Goal: Task Accomplishment & Management: Manage account settings

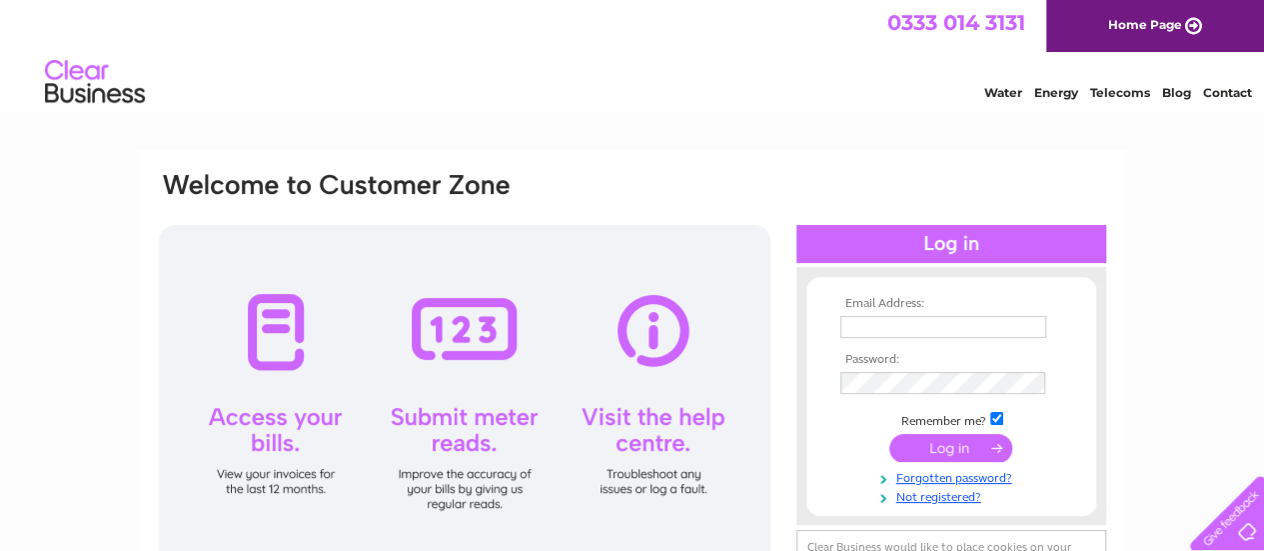
click at [995, 325] on td at bounding box center [951, 327] width 232 height 32
click at [995, 325] on input "text" at bounding box center [944, 328] width 208 height 24
click at [976, 327] on input "text" at bounding box center [944, 328] width 208 height 24
type input "shop@deliat80.co.uk"
click at [979, 457] on input "submit" at bounding box center [950, 448] width 123 height 28
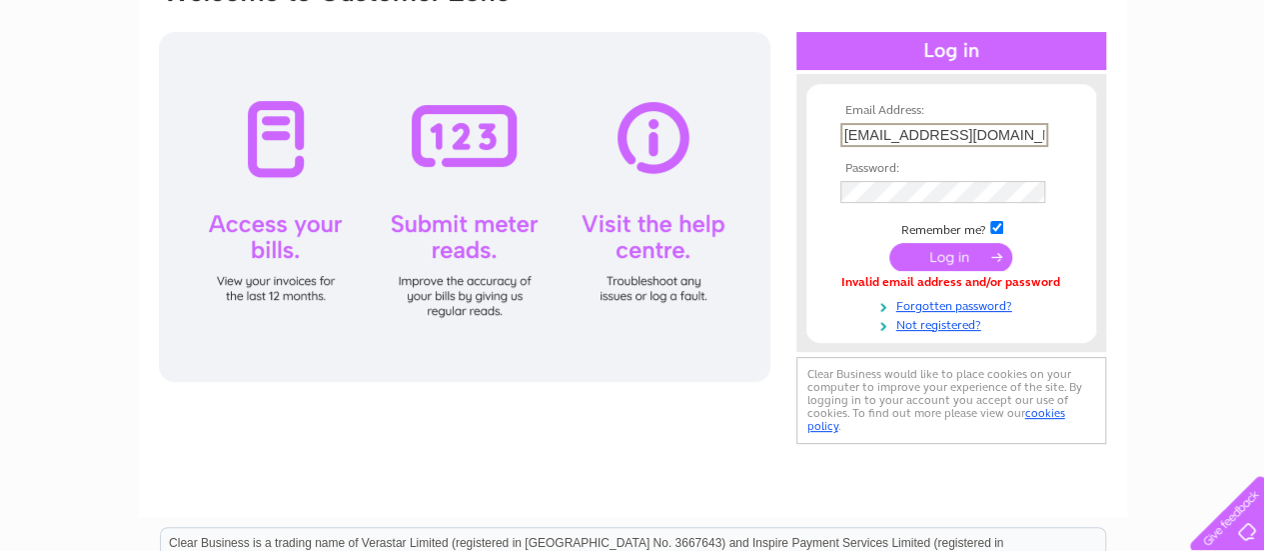
scroll to position [194, 0]
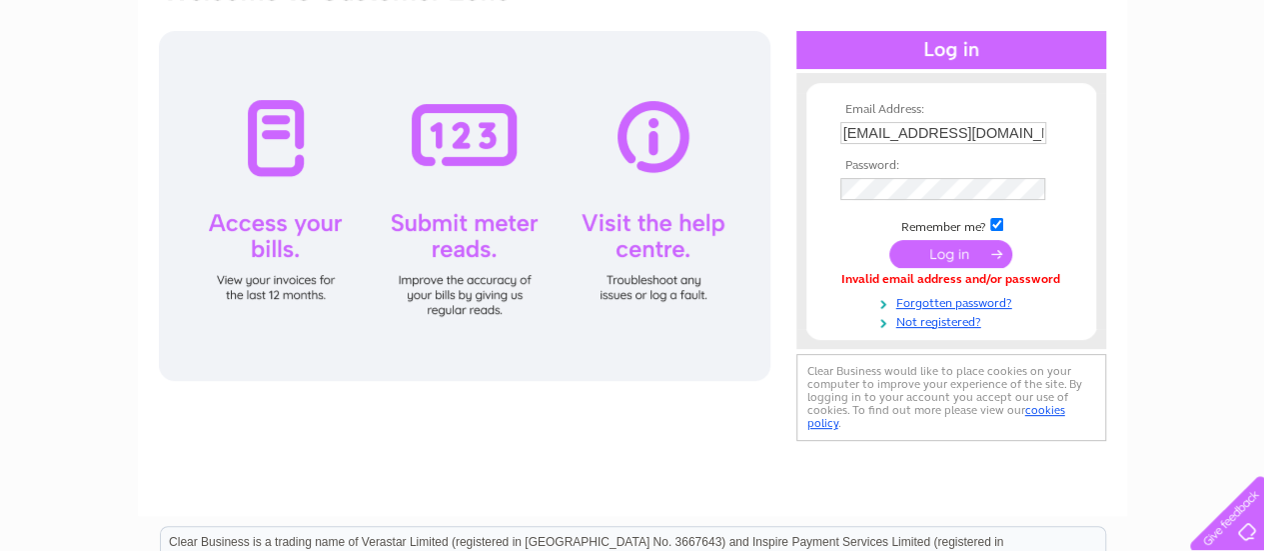
click at [994, 246] on input "submit" at bounding box center [950, 254] width 123 height 28
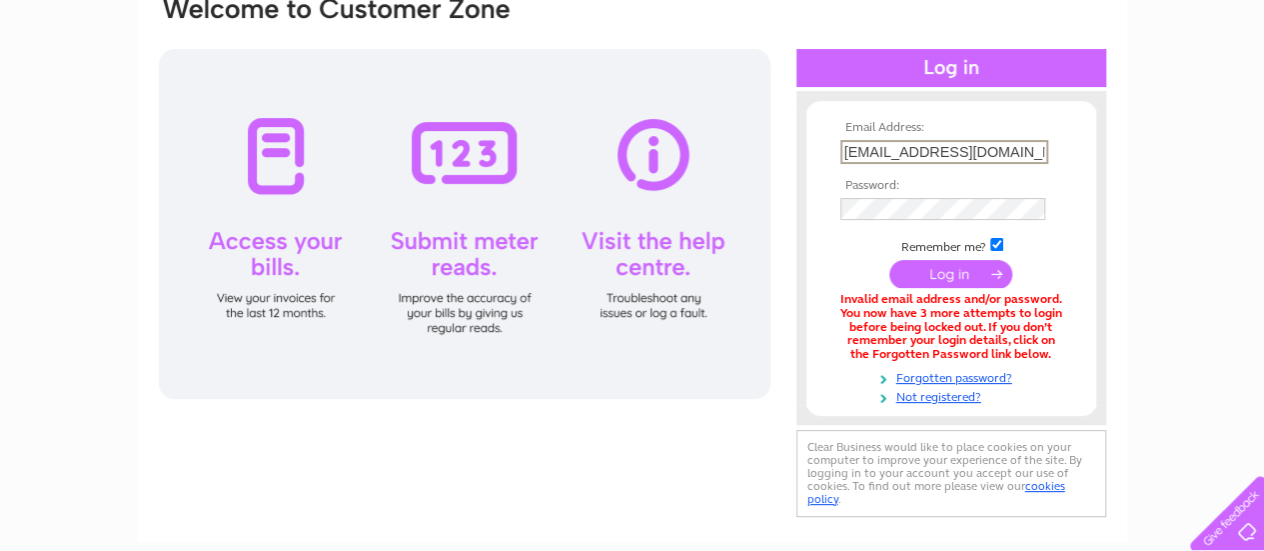
scroll to position [177, 0]
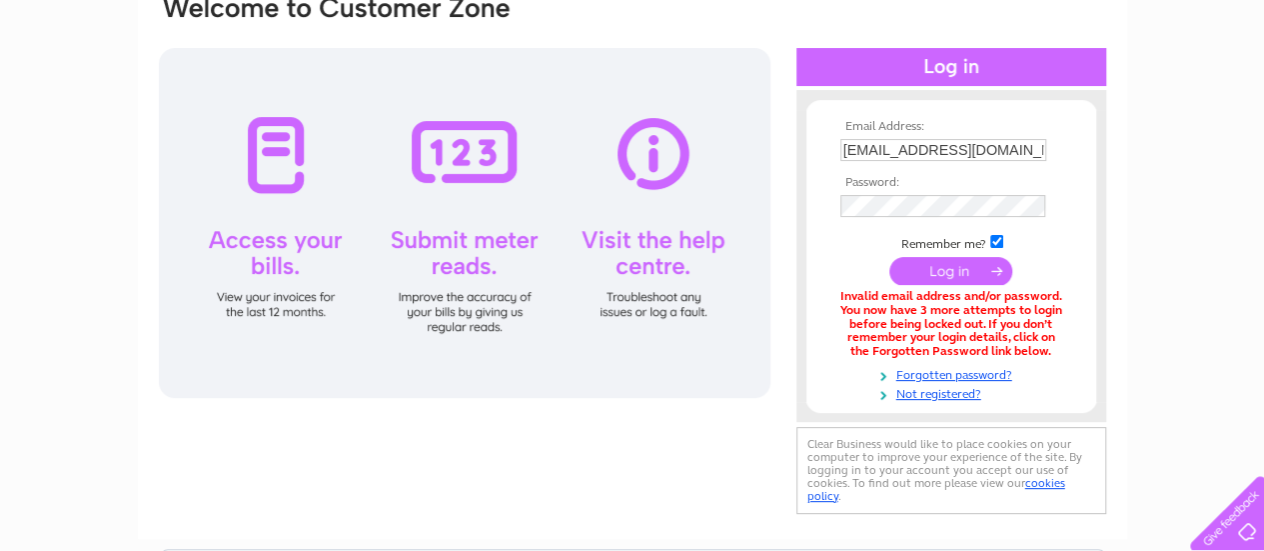
click at [977, 273] on input "submit" at bounding box center [950, 271] width 123 height 28
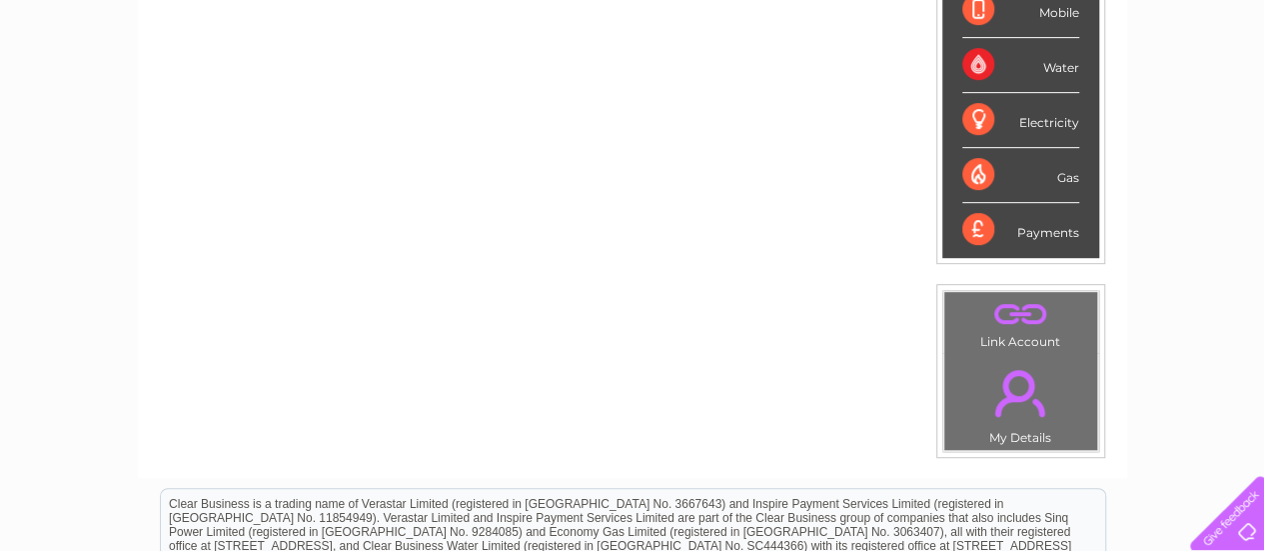
scroll to position [732, 0]
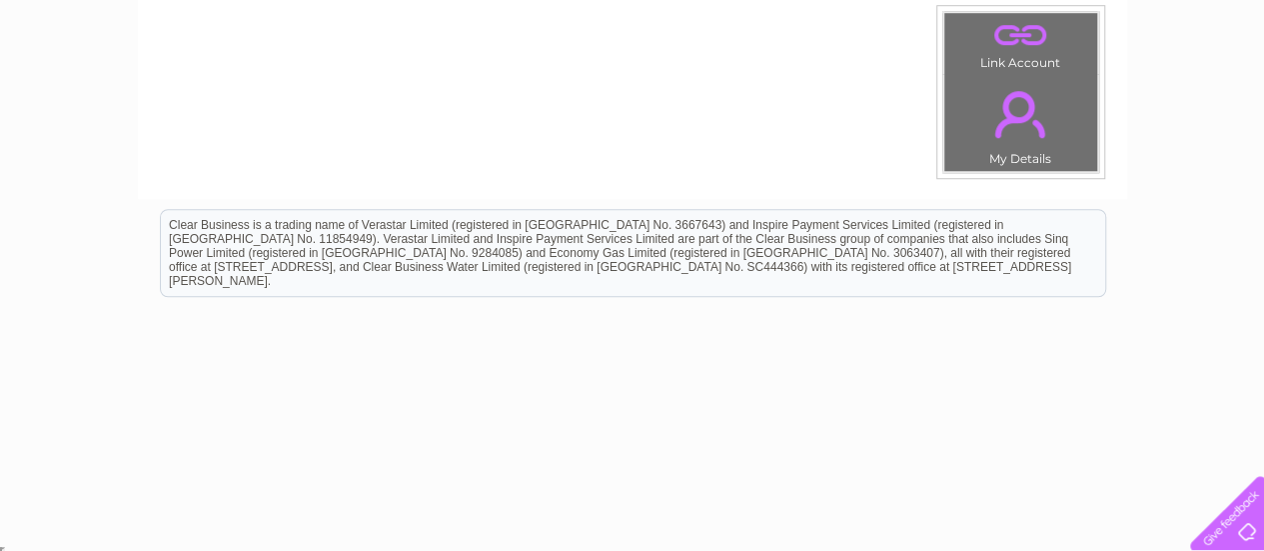
click at [987, 127] on link "." at bounding box center [1020, 114] width 143 height 70
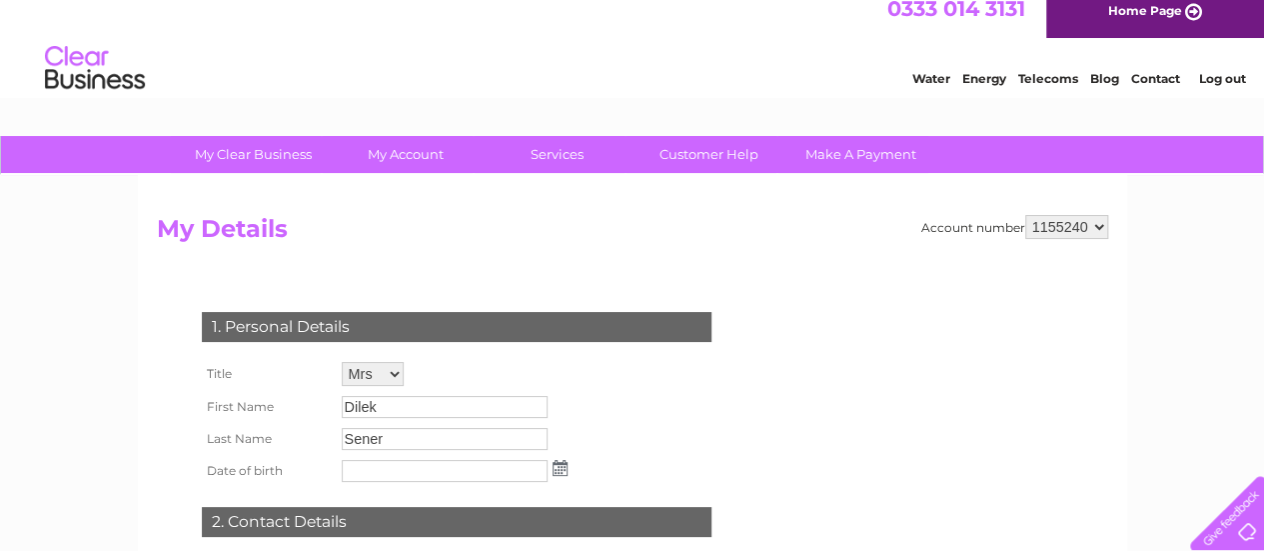
scroll to position [15, 0]
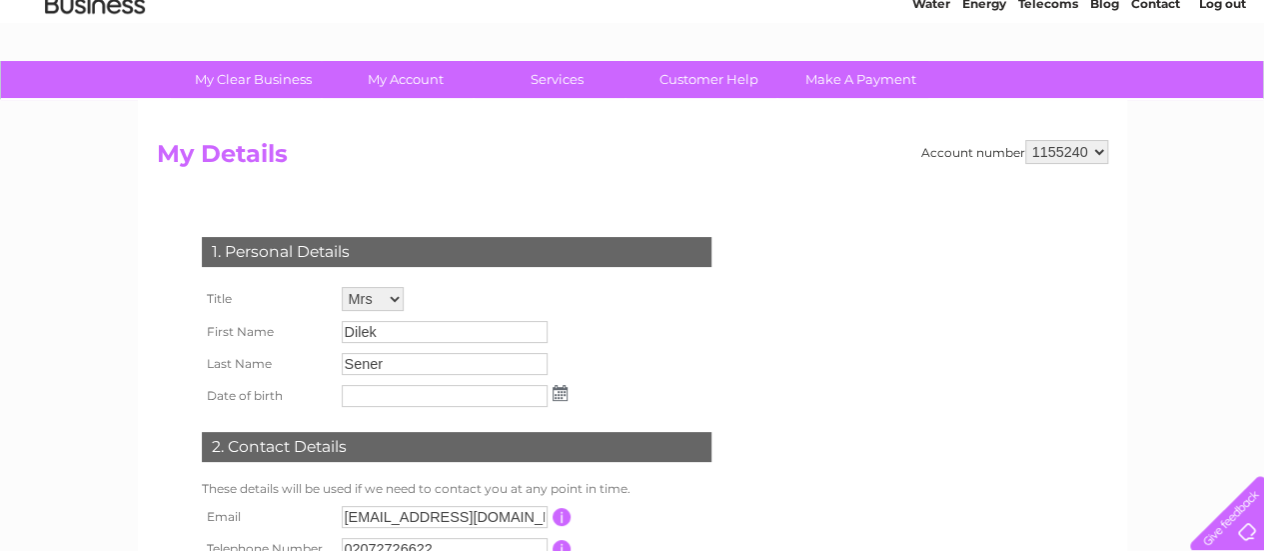
scroll to position [89, 0]
